Goal: Task Accomplishment & Management: Manage account settings

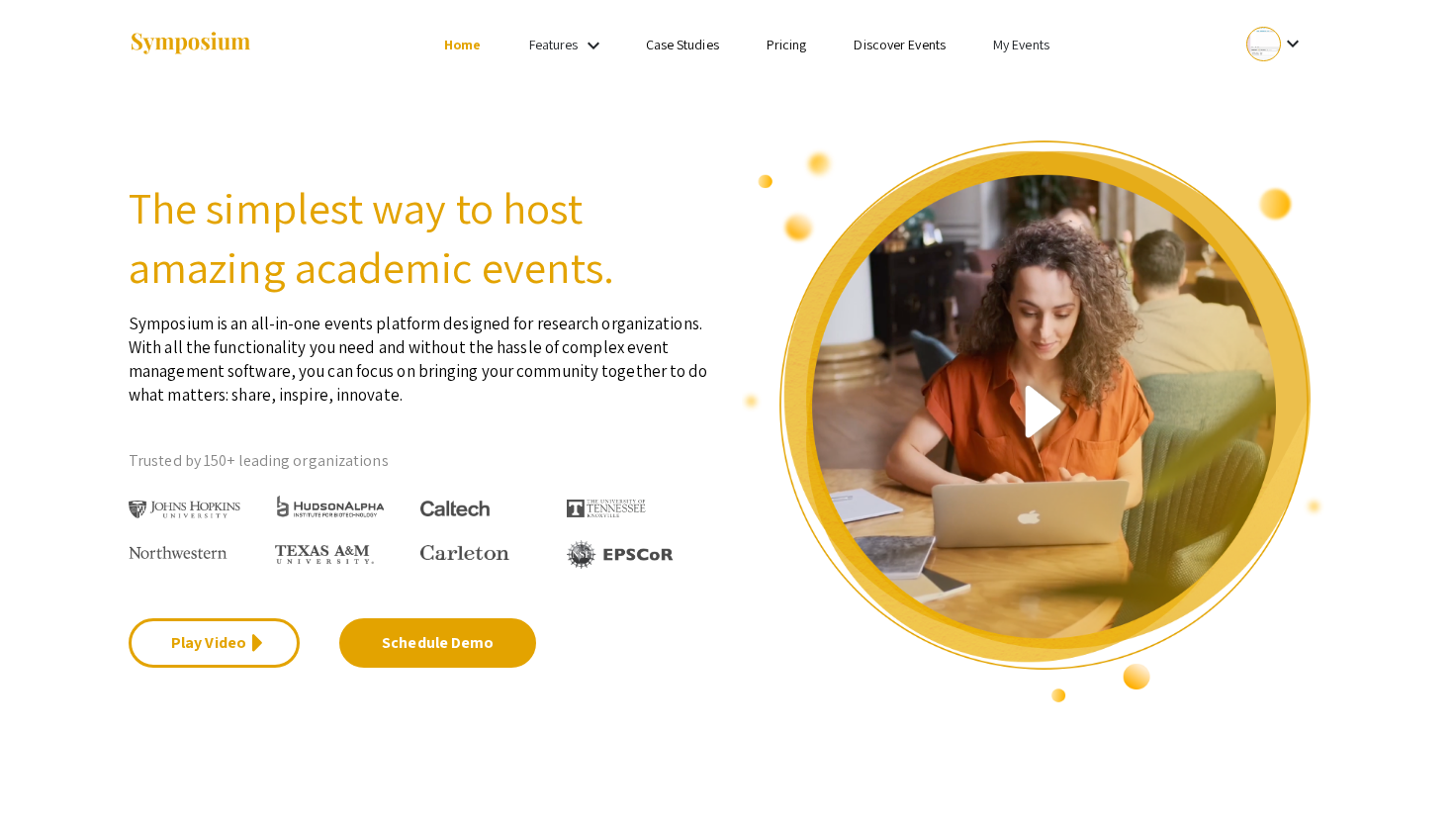
click at [1031, 39] on link "My Events" at bounding box center [1021, 45] width 56 height 18
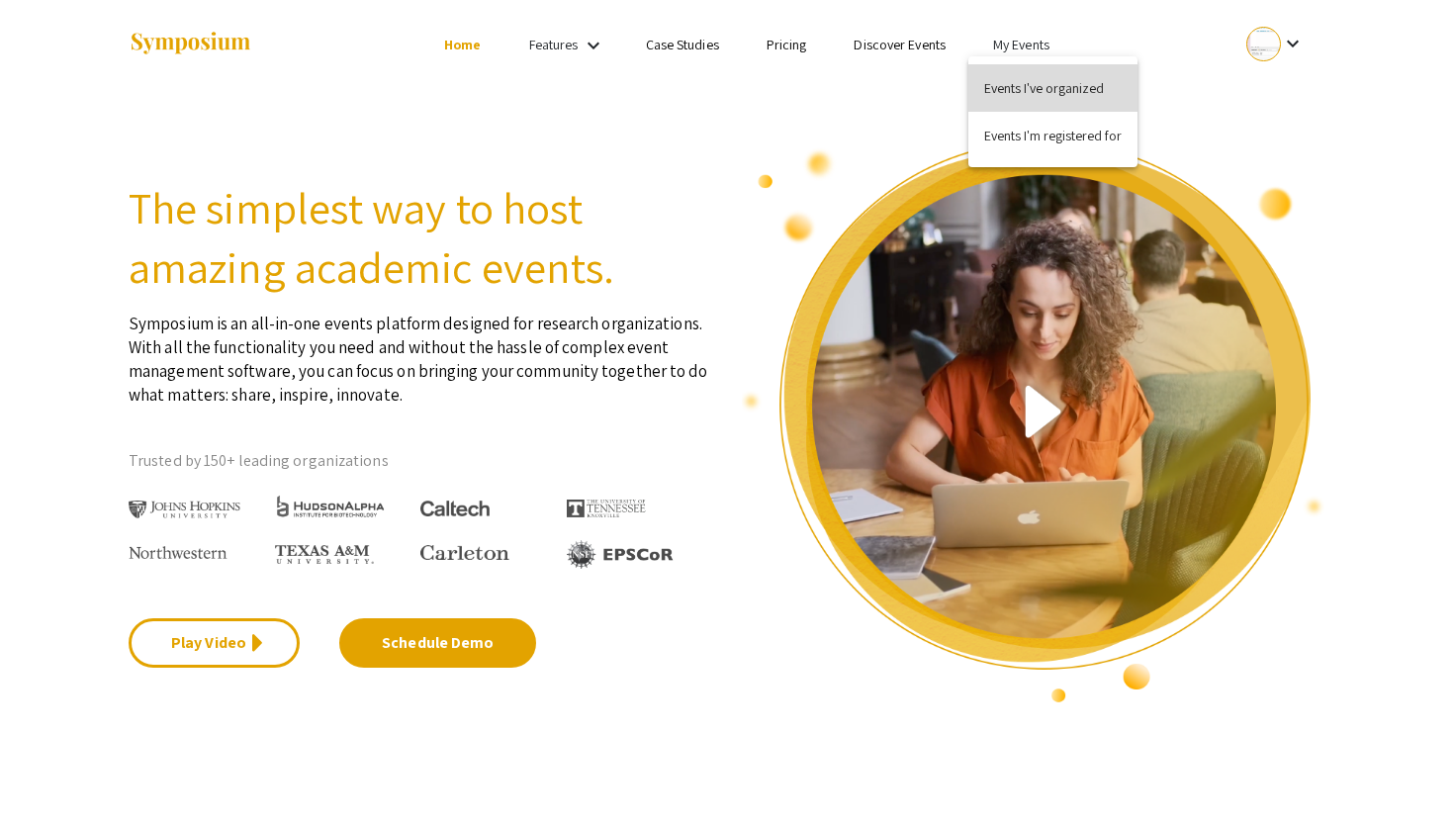
click at [1050, 84] on button "Events I've organized" at bounding box center [1052, 87] width 169 height 47
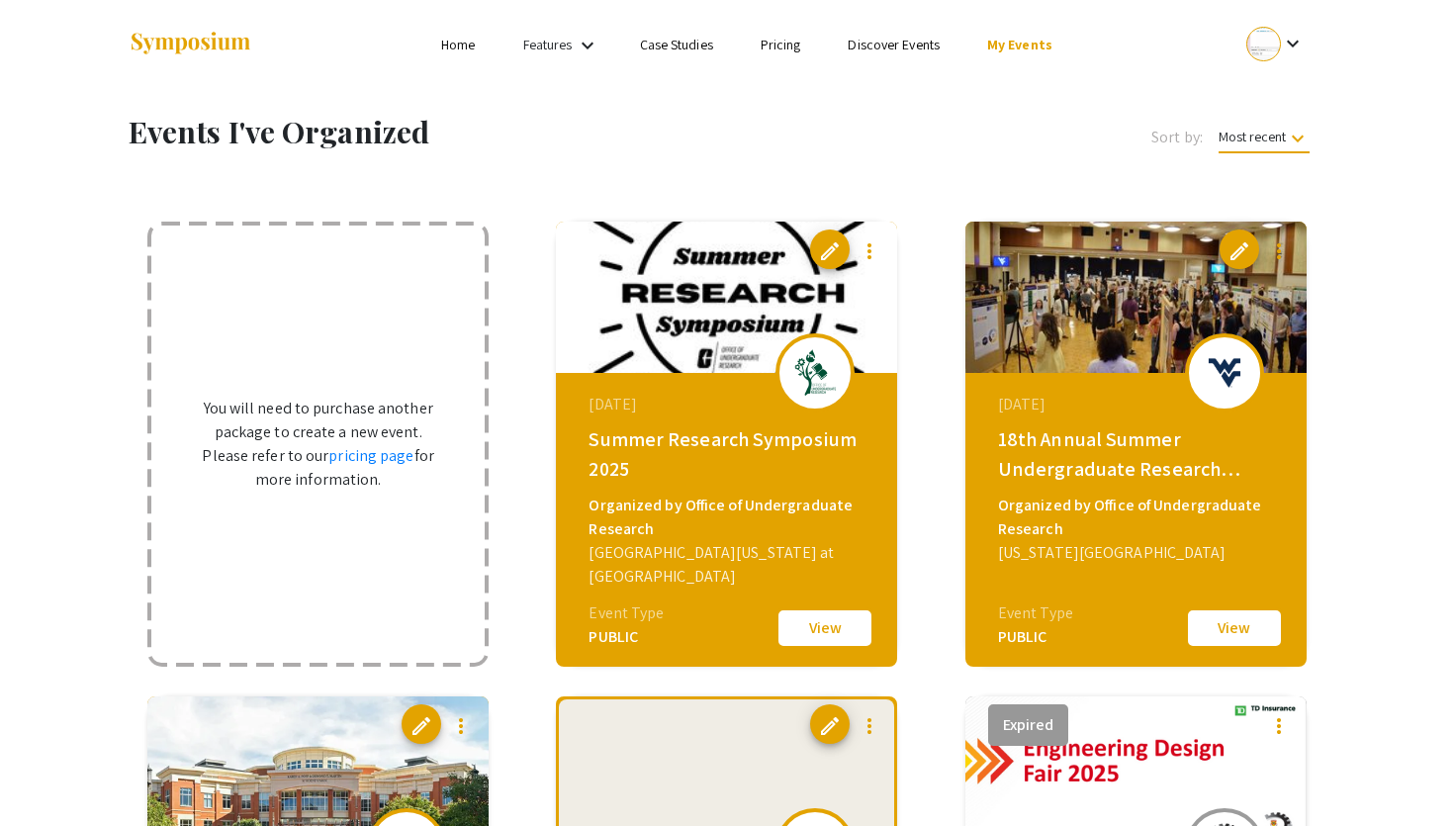
click at [1275, 48] on div at bounding box center [1263, 44] width 35 height 35
click at [835, 249] on div at bounding box center [727, 413] width 1454 height 826
click at [831, 249] on span "edit" at bounding box center [830, 251] width 24 height 24
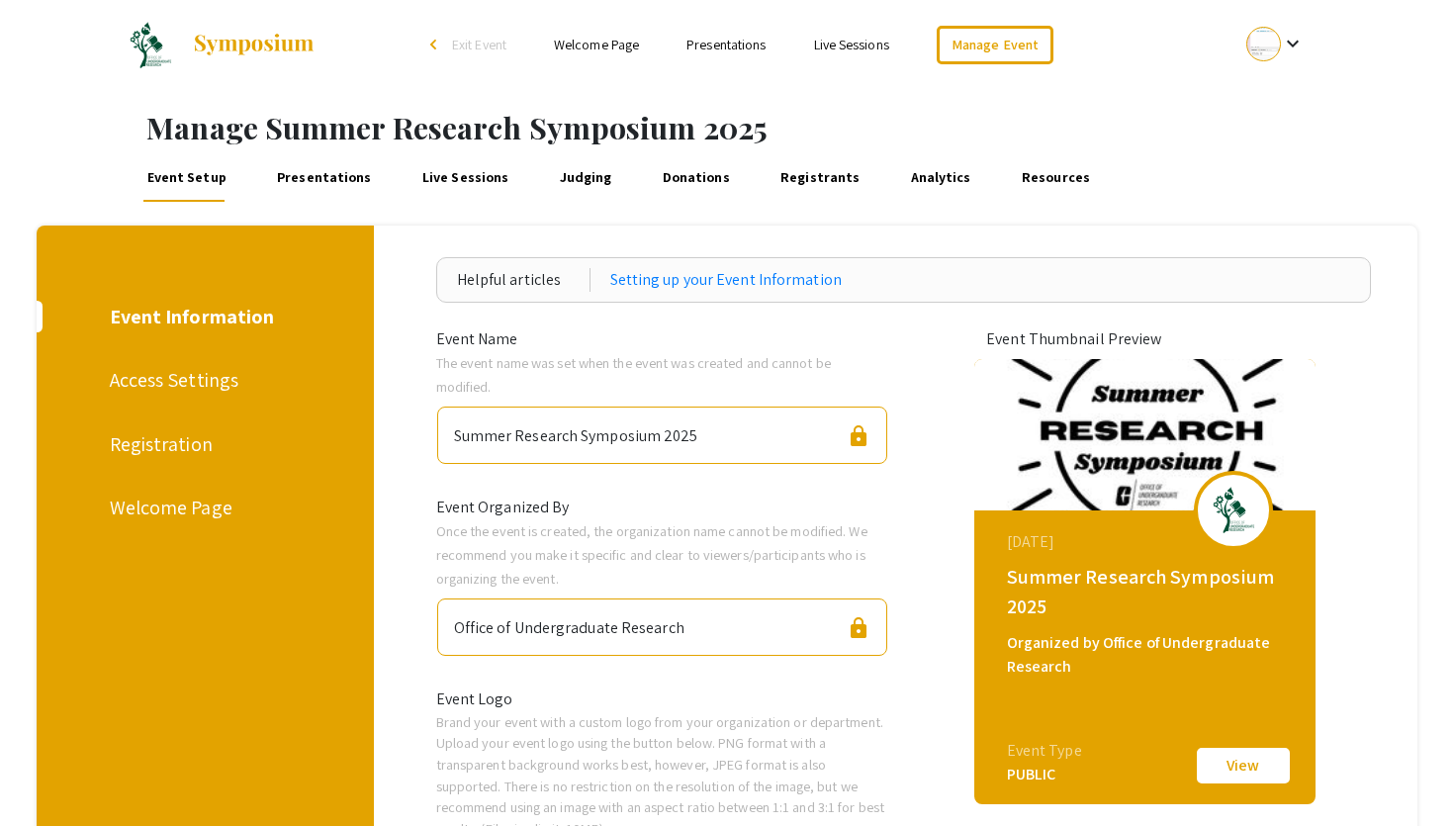
click at [186, 447] on div "Registration" at bounding box center [203, 444] width 186 height 30
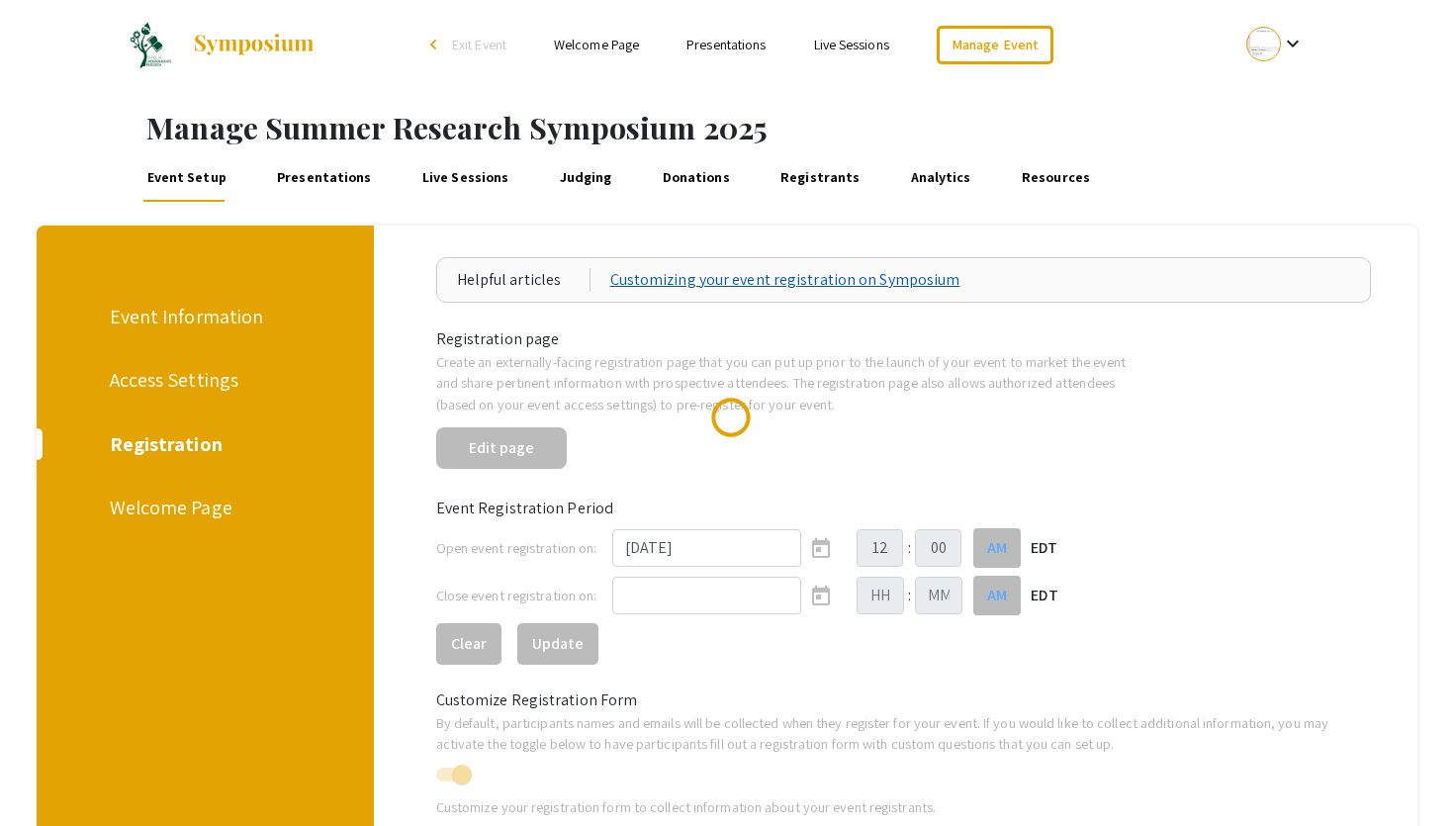
click at [747, 282] on link "Customizing your event registration on Symposium" at bounding box center [785, 280] width 350 height 24
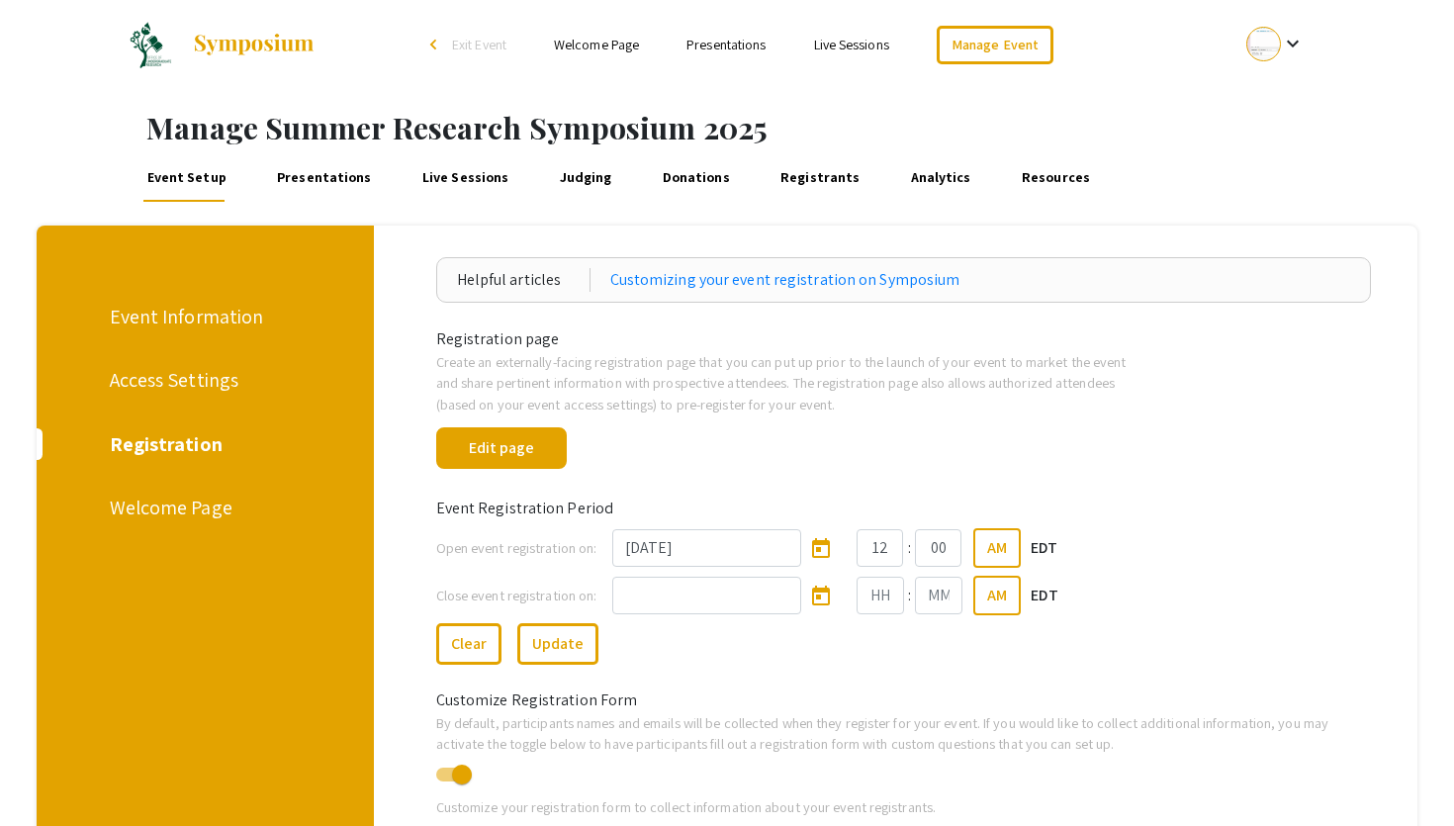
click at [203, 382] on div "Access Settings" at bounding box center [203, 380] width 186 height 30
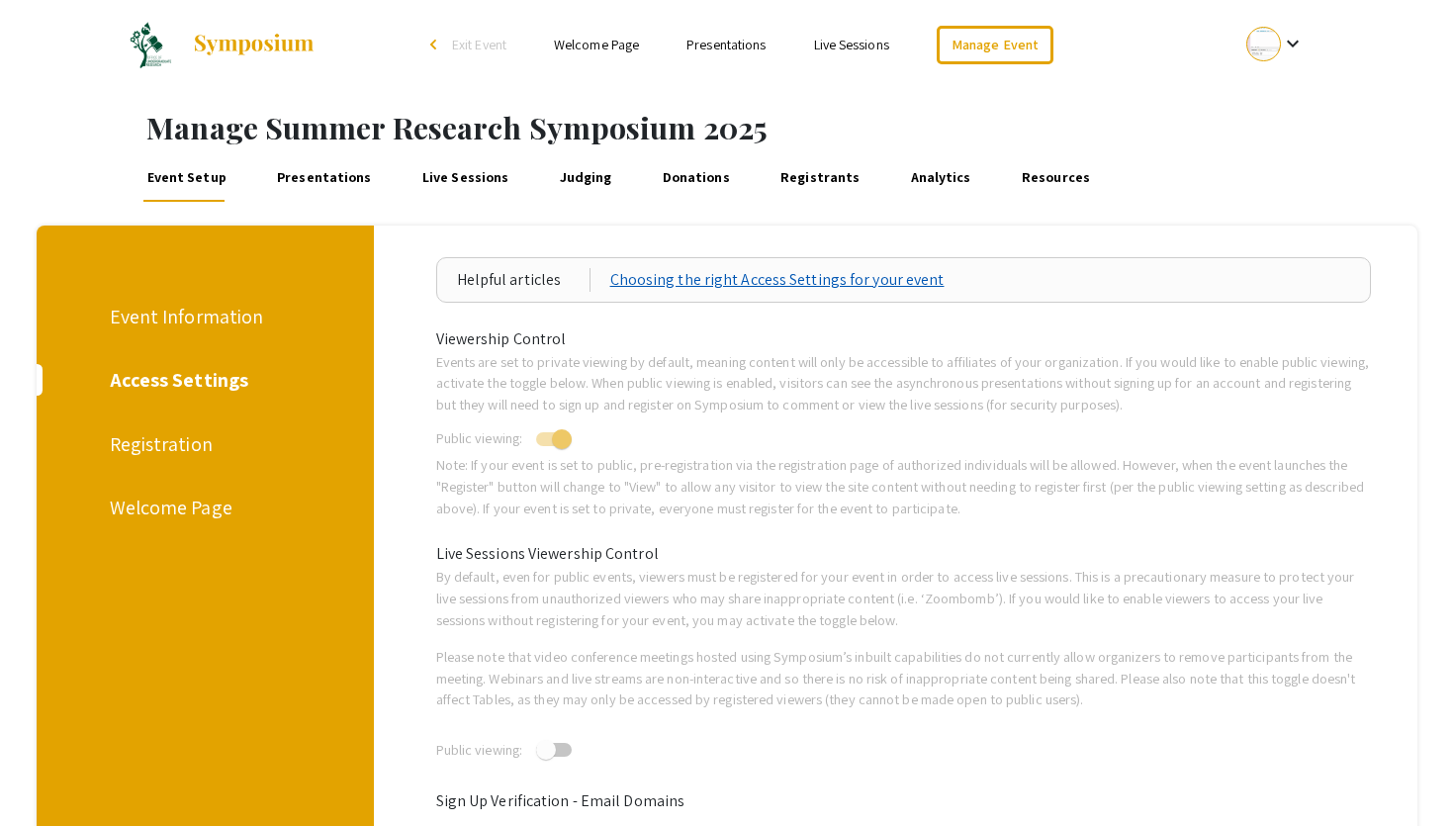
click at [720, 283] on link "Choosing the right Access Settings for your event" at bounding box center [777, 280] width 334 height 24
click at [172, 510] on div "Welcome Page" at bounding box center [203, 507] width 186 height 30
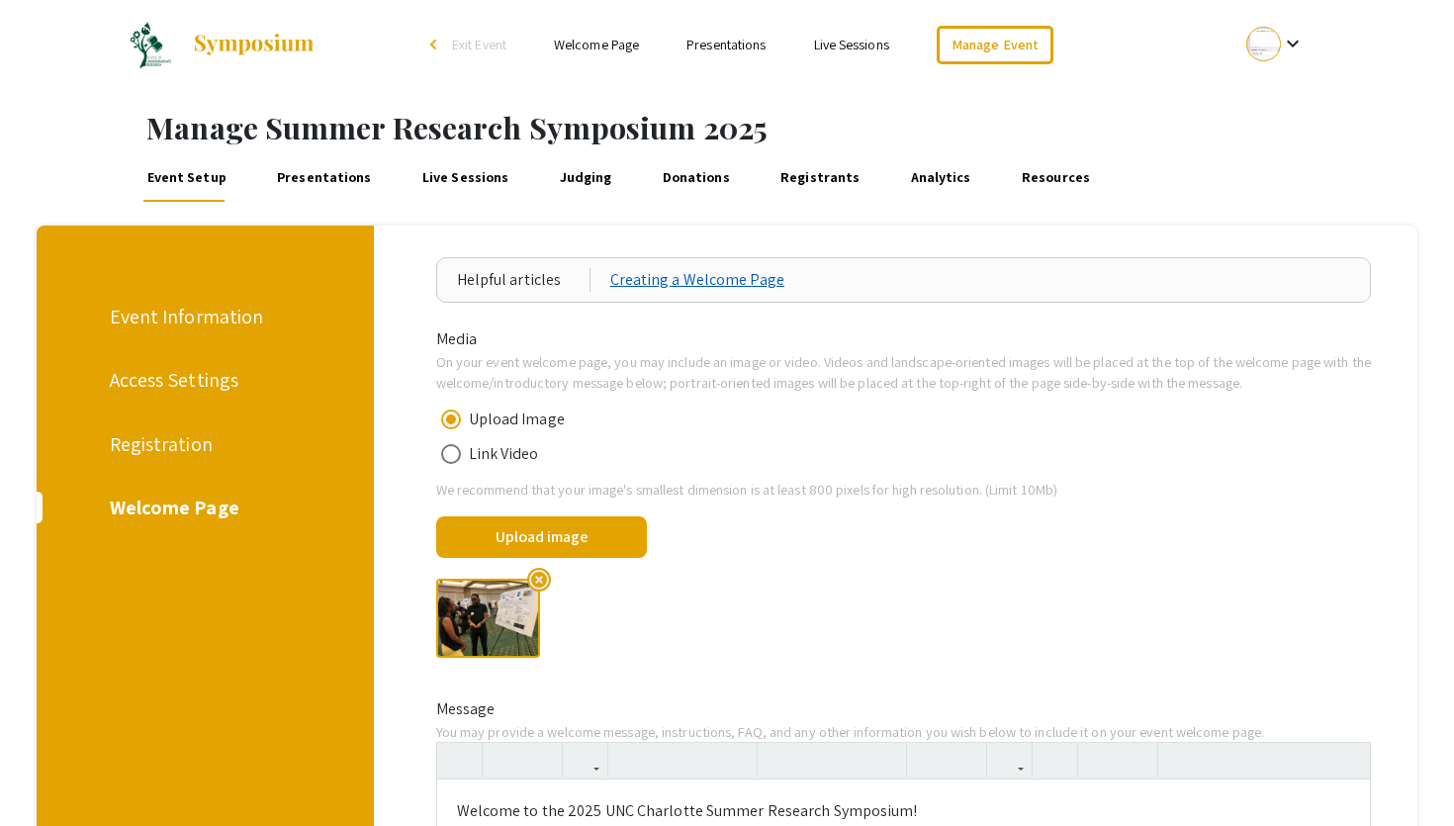
click at [664, 287] on link "Creating a Welcome Page" at bounding box center [697, 280] width 174 height 24
click at [169, 448] on div "Registration" at bounding box center [203, 444] width 186 height 30
